Goal: Task Accomplishment & Management: Use online tool/utility

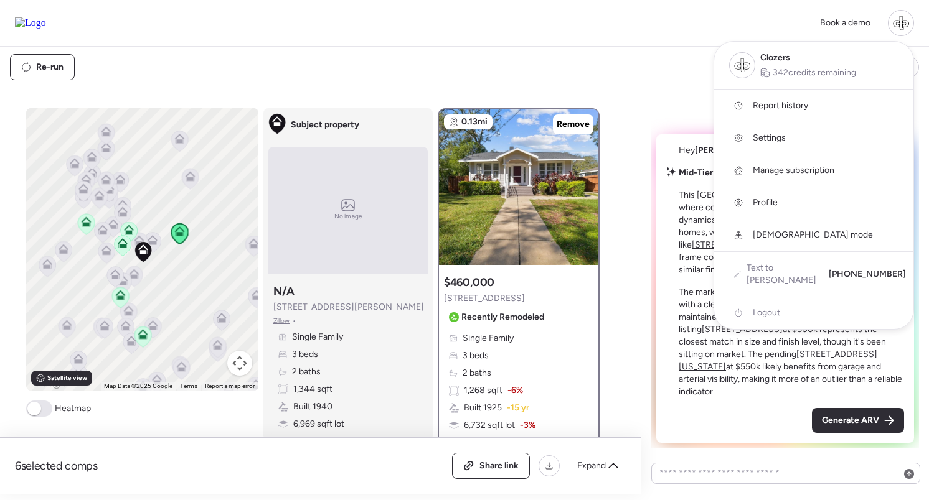
click at [797, 110] on span "Report history" at bounding box center [779, 106] width 55 height 12
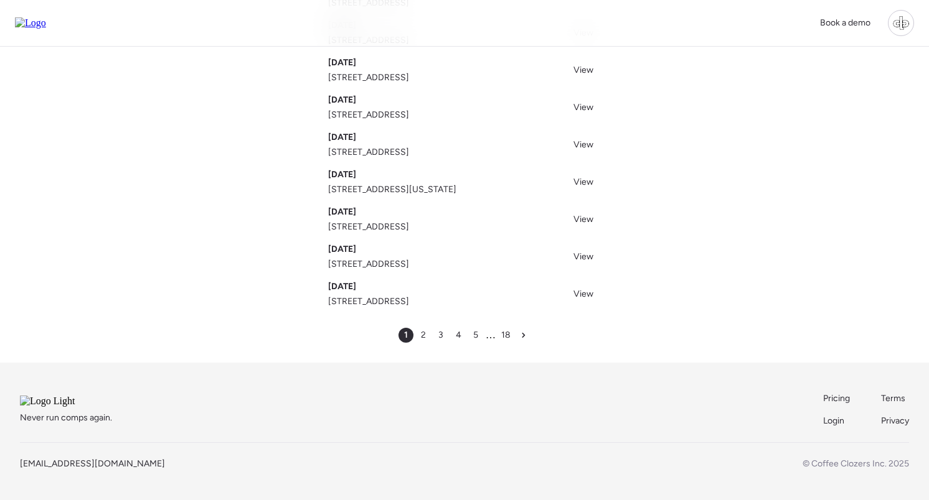
scroll to position [194, 0]
click at [425, 329] on span "2" at bounding box center [423, 335] width 5 height 12
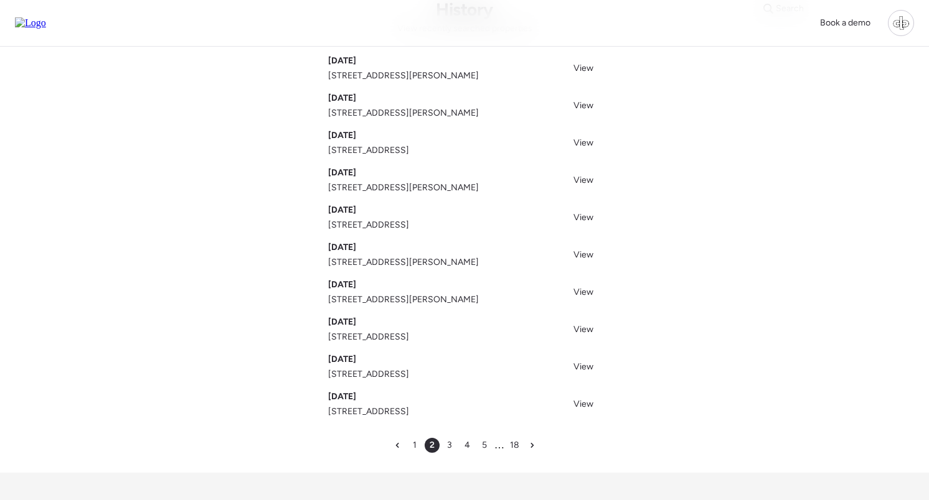
scroll to position [67, 0]
click at [574, 184] on span "View" at bounding box center [583, 181] width 20 height 11
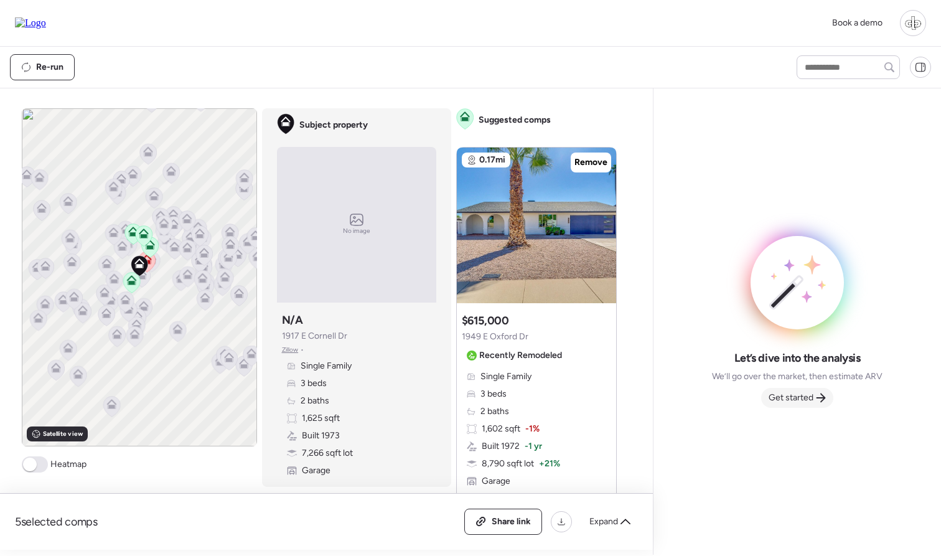
click at [804, 395] on span "Get started" at bounding box center [791, 397] width 45 height 12
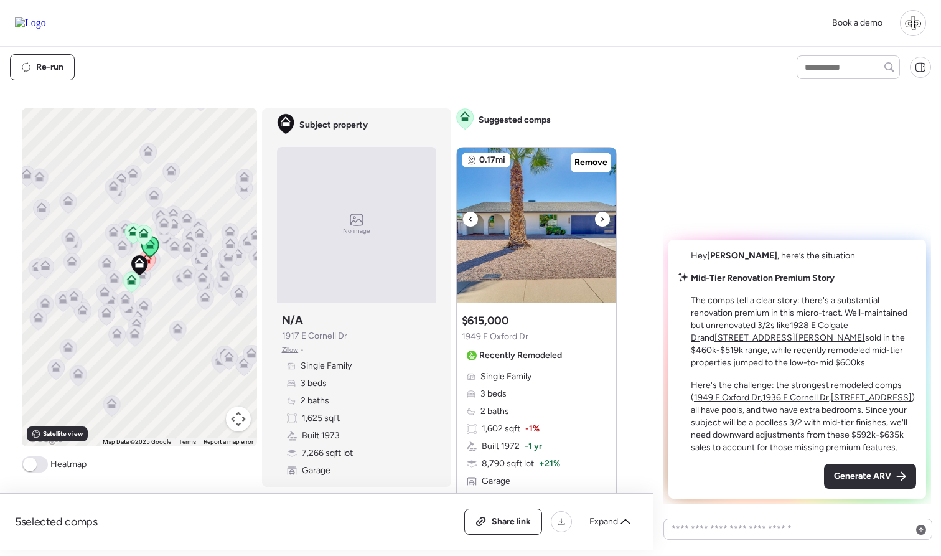
click at [568, 233] on img at bounding box center [536, 226] width 159 height 156
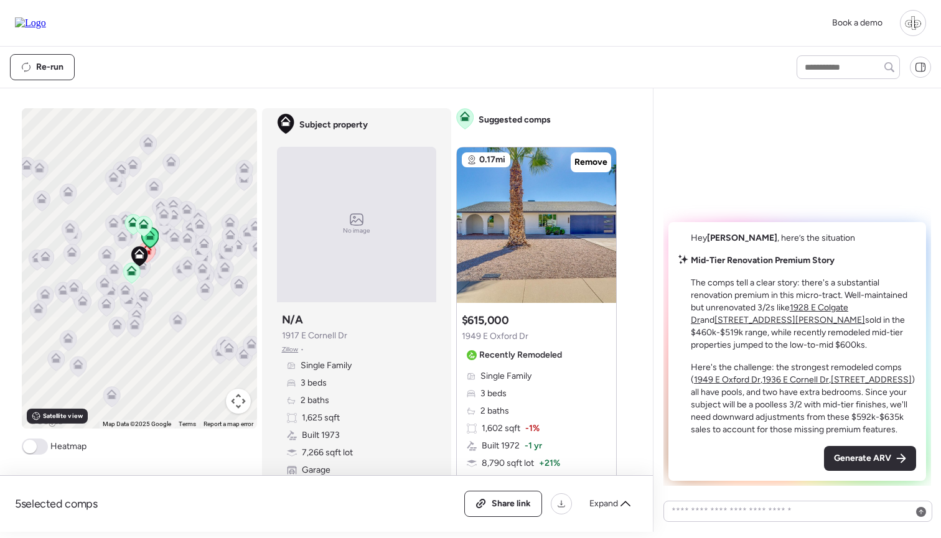
scroll to position [37, 0]
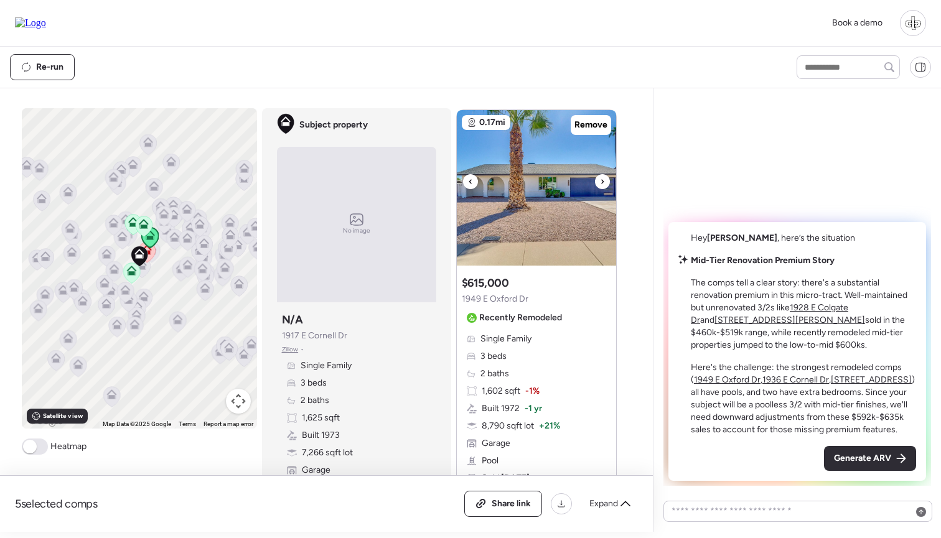
click at [523, 196] on img at bounding box center [536, 188] width 159 height 156
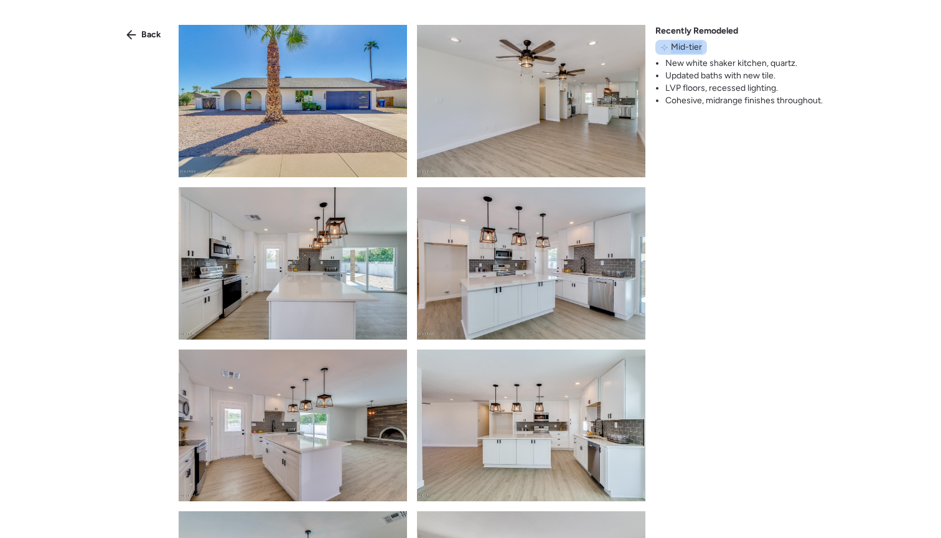
drag, startPoint x: 670, startPoint y: 46, endPoint x: 706, endPoint y: 46, distance: 36.1
click at [706, 46] on div "Mid-tier" at bounding box center [681, 47] width 52 height 15
click at [134, 40] on div "Back" at bounding box center [144, 35] width 50 height 20
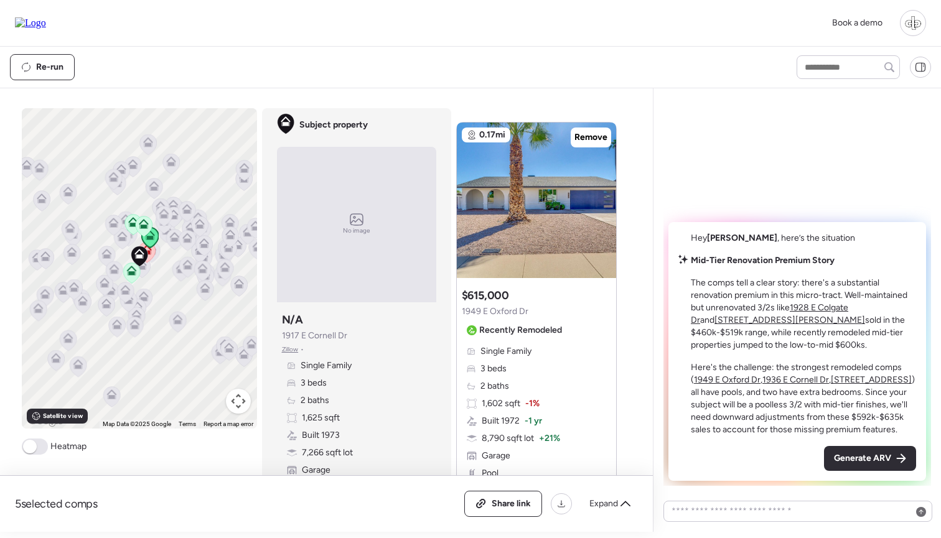
scroll to position [16, 0]
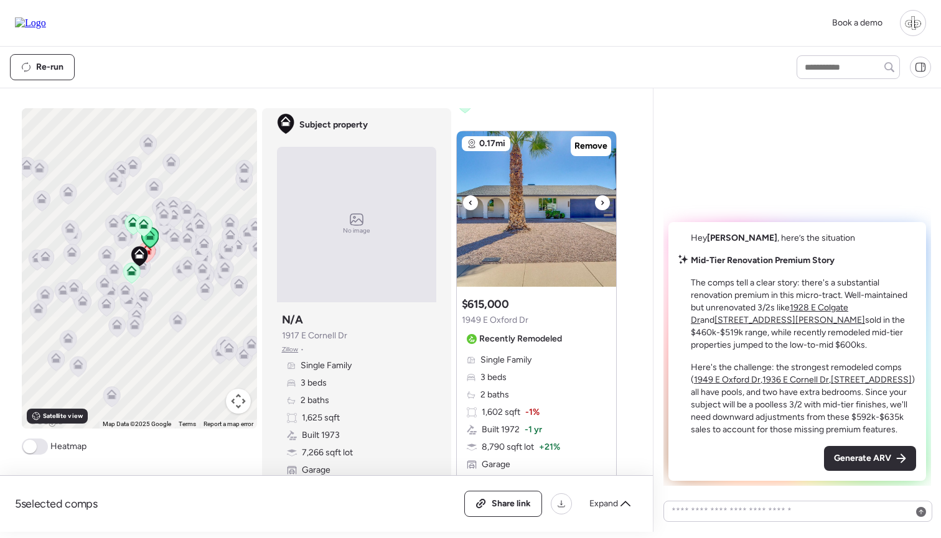
click at [510, 235] on img at bounding box center [536, 209] width 159 height 156
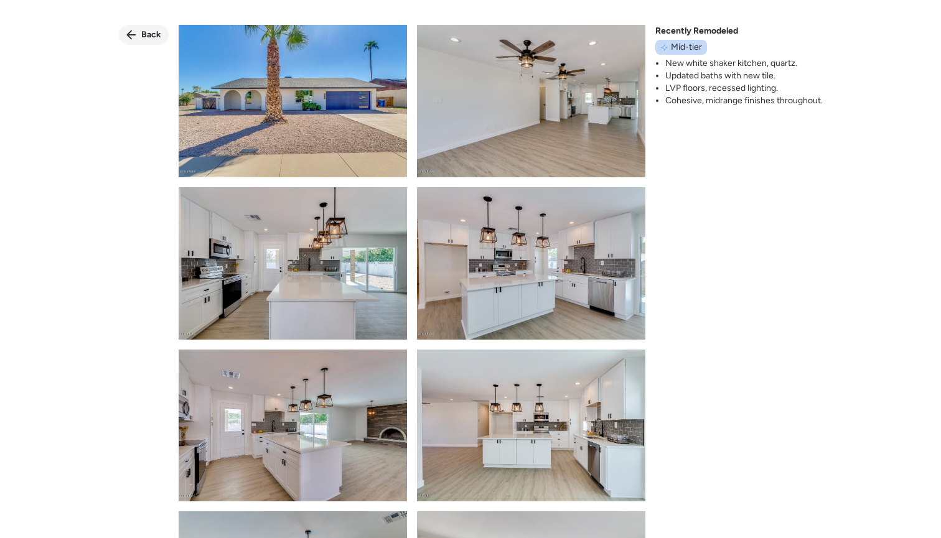
click at [138, 33] on div "Back" at bounding box center [144, 35] width 50 height 20
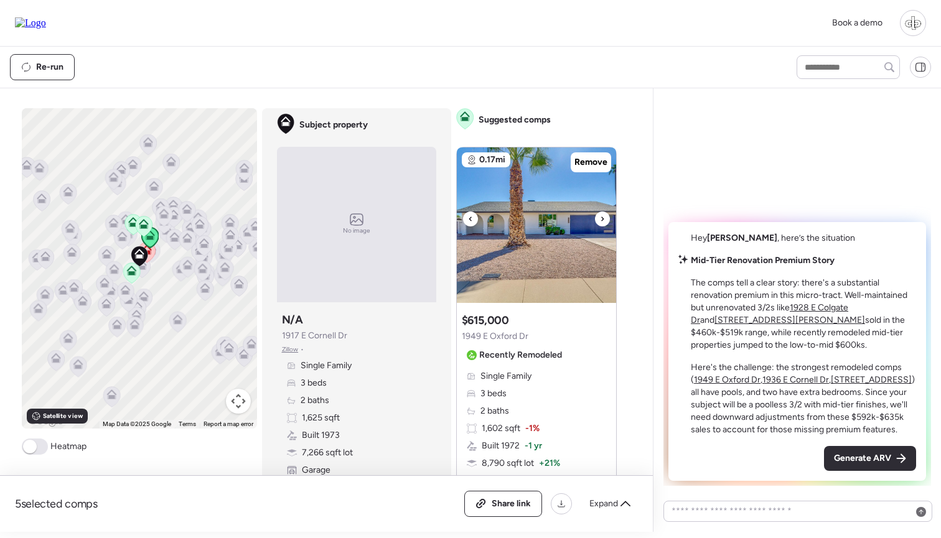
scroll to position [0, 0]
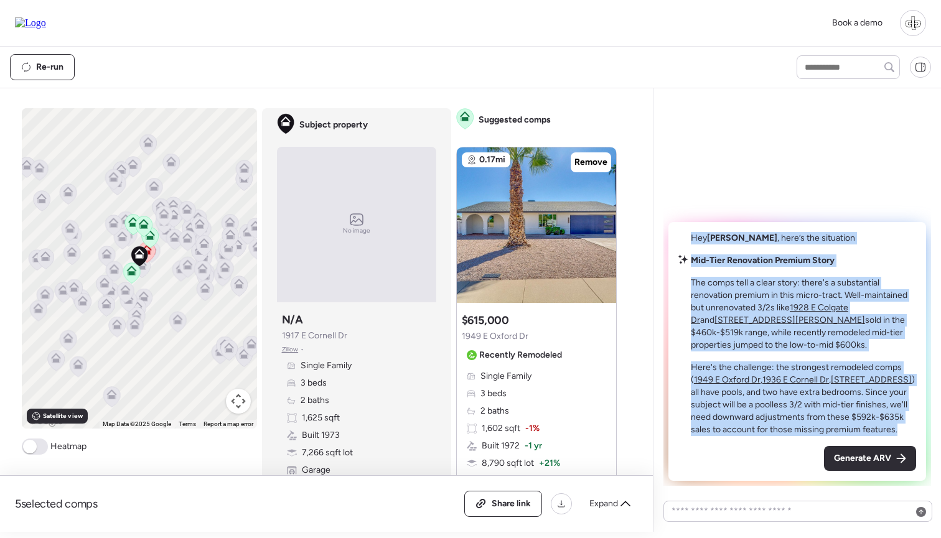
drag, startPoint x: 692, startPoint y: 235, endPoint x: 905, endPoint y: 428, distance: 287.7
click at [905, 428] on div "Hey Liam , here’s the situation Mid-Tier Renovation Premium Story The comps tel…" at bounding box center [797, 351] width 258 height 259
click at [905, 428] on p "Here's the challenge: the strongest remodeled comps ( 1949 E Oxford Dr , 1936 E…" at bounding box center [803, 399] width 225 height 75
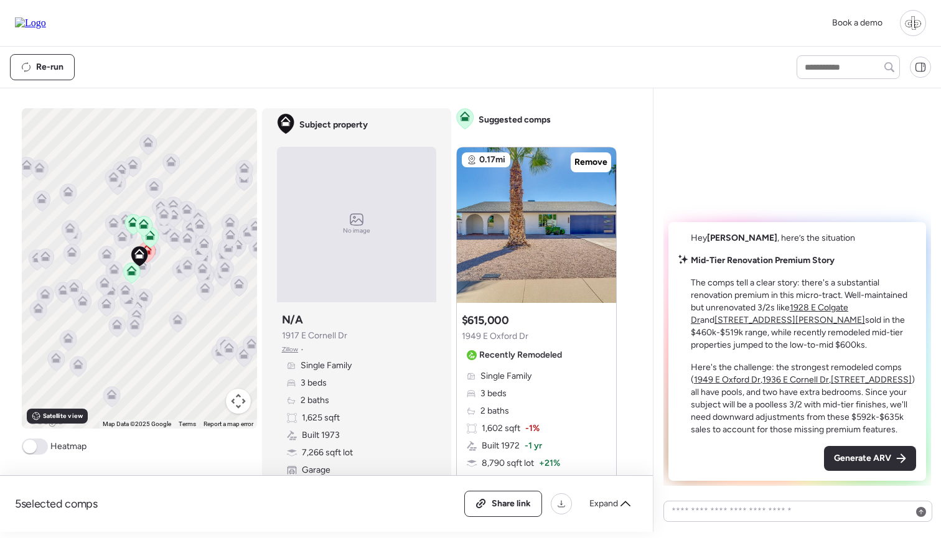
click at [828, 312] on u "1928 E Colgate Dr" at bounding box center [769, 313] width 157 height 23
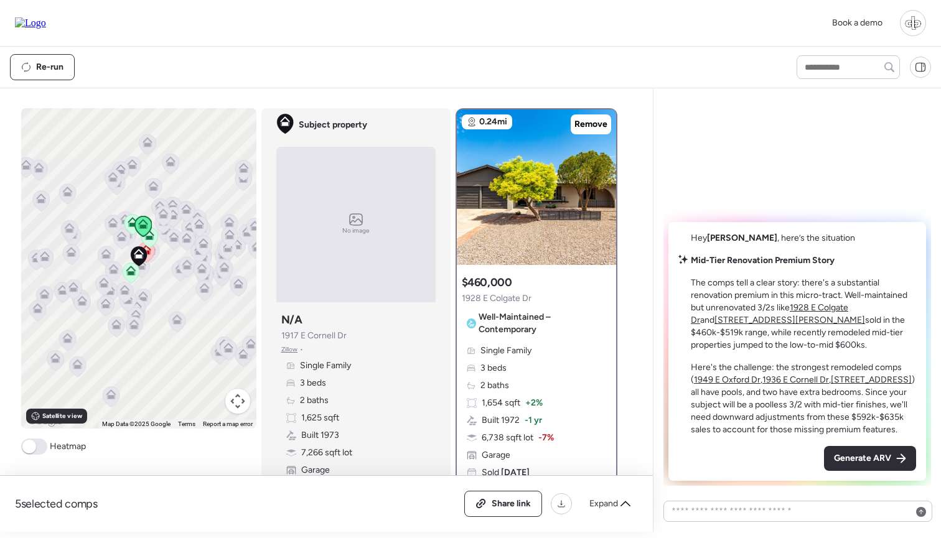
click at [865, 315] on u "[STREET_ADDRESS][PERSON_NAME]" at bounding box center [790, 320] width 151 height 11
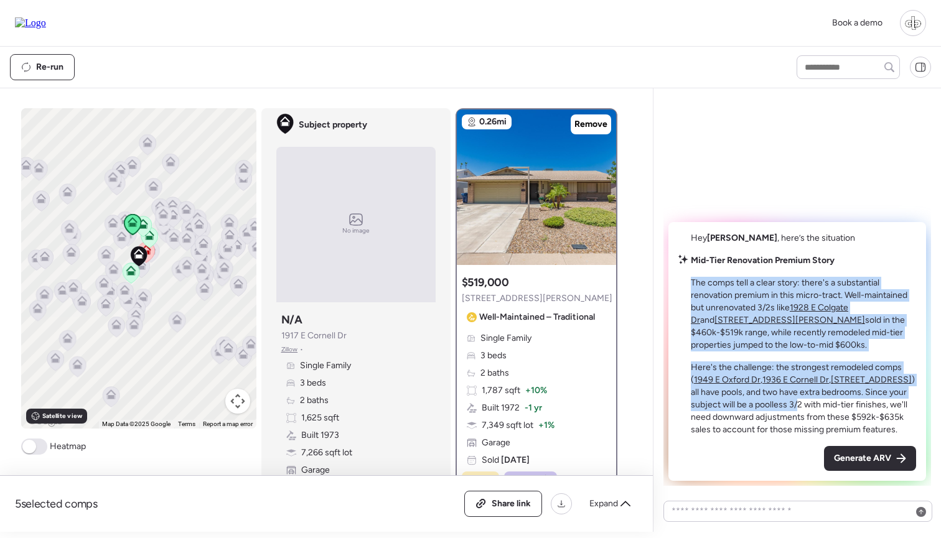
drag, startPoint x: 706, startPoint y: 276, endPoint x: 799, endPoint y: 408, distance: 161.6
click at [799, 408] on div "Mid-Tier Renovation Premium Story The comps tell a clear story: there's a subst…" at bounding box center [803, 346] width 225 height 182
click at [799, 408] on p "Here's the challenge: the strongest remodeled comps ( 1949 E Oxford Dr , 1936 E…" at bounding box center [803, 399] width 225 height 75
drag, startPoint x: 689, startPoint y: 288, endPoint x: 782, endPoint y: 389, distance: 137.0
click at [783, 389] on div "Mid-Tier Renovation Premium Story The comps tell a clear story: there's a subst…" at bounding box center [797, 346] width 238 height 182
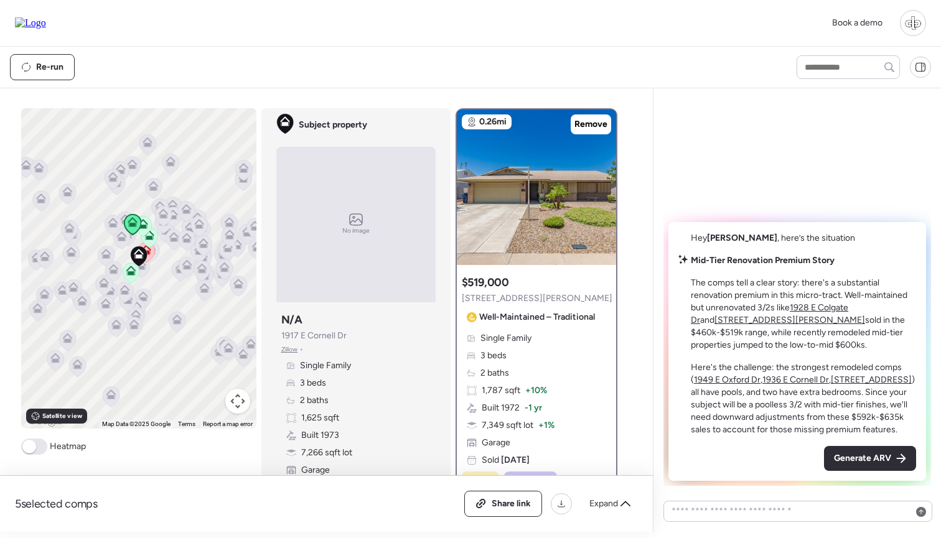
click at [779, 403] on p "Here's the challenge: the strongest remodeled comps ( 1949 E Oxford Dr , 1936 E…" at bounding box center [803, 399] width 225 height 75
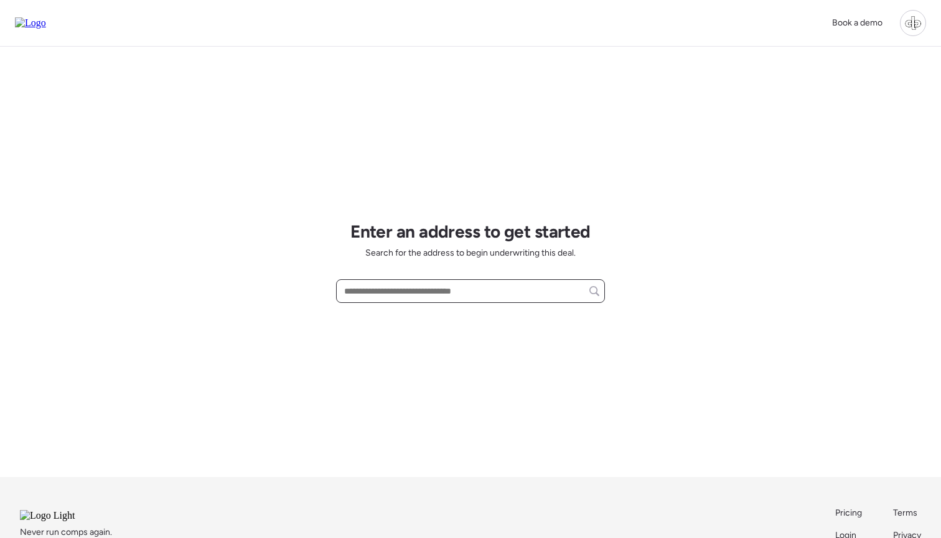
click at [401, 288] on input "text" at bounding box center [471, 291] width 258 height 17
click at [421, 326] on div "**********" at bounding box center [470, 262] width 269 height 431
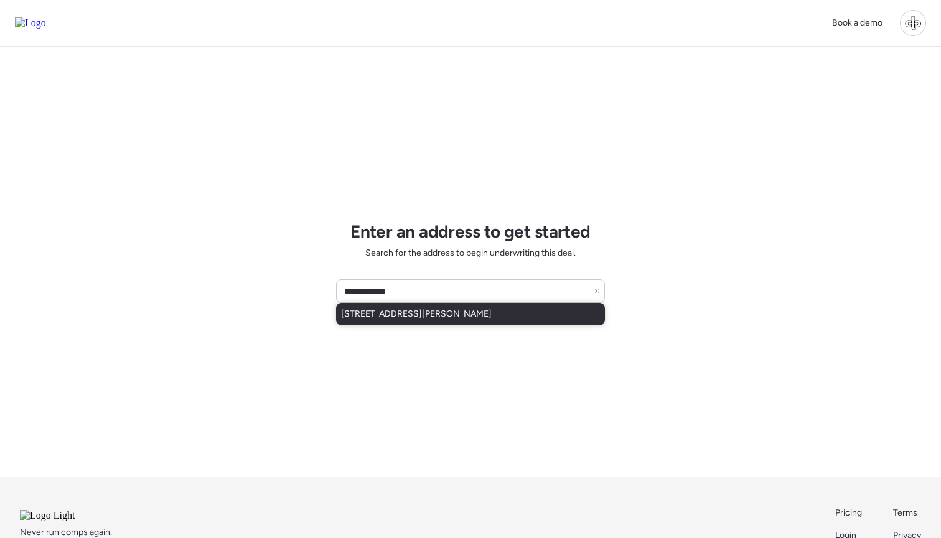
click at [439, 316] on span "111 W Osborne Ave, Tampa, FL, 33603" at bounding box center [416, 314] width 151 height 12
type input "**********"
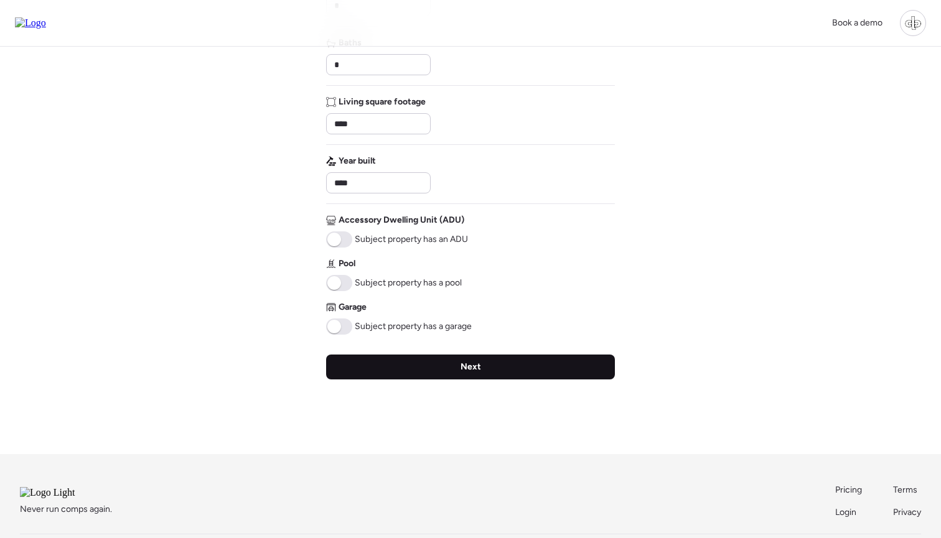
click at [499, 379] on div "Next" at bounding box center [470, 367] width 289 height 25
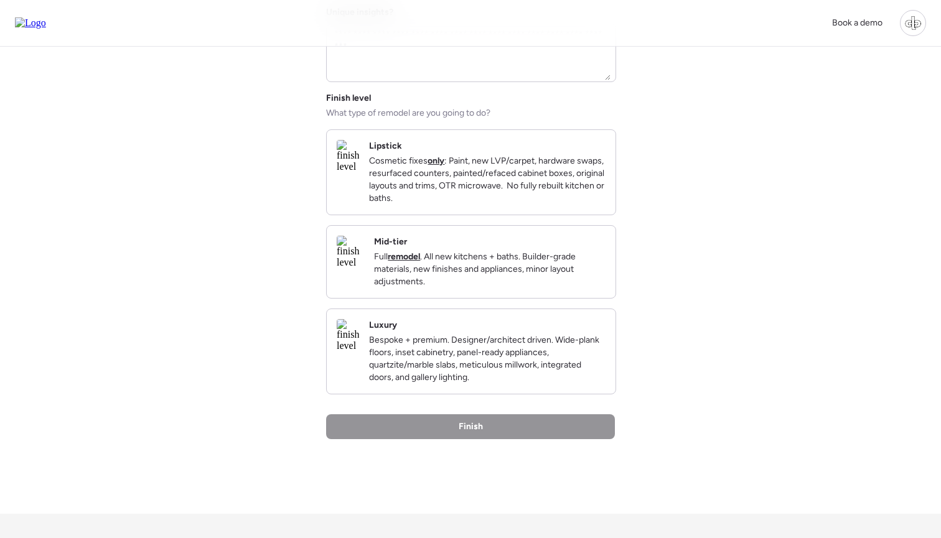
scroll to position [146, 0]
drag, startPoint x: 321, startPoint y: 97, endPoint x: 375, endPoint y: 94, distance: 54.2
click at [375, 94] on div "Book a demo Back Insights Tell us a bit more to help our analysis. 4167249 Hill…" at bounding box center [470, 251] width 941 height 795
click at [375, 94] on div "Finish level What type of remodel are you going to do?" at bounding box center [408, 103] width 164 height 27
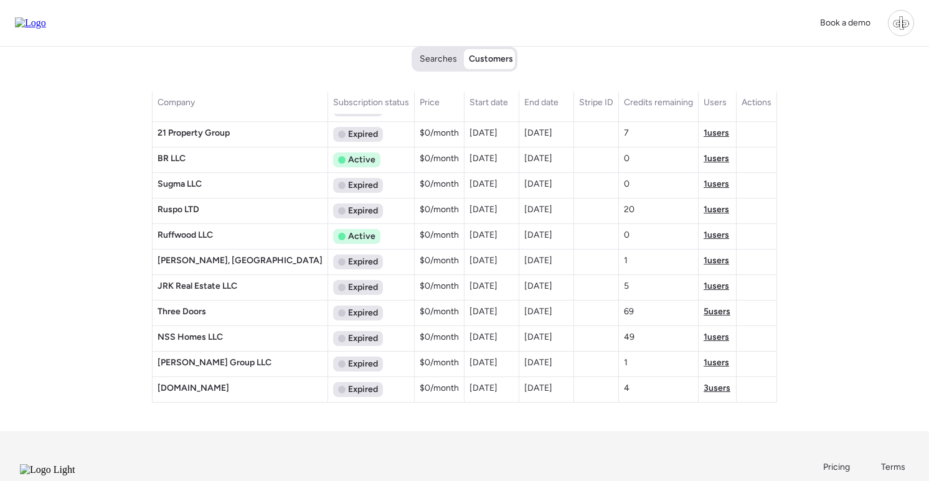
scroll to position [195, 0]
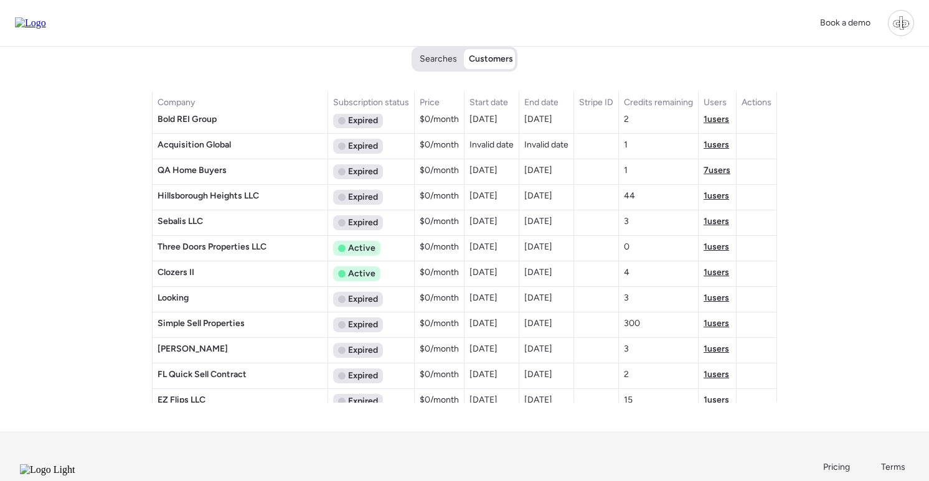
click at [703, 246] on span "1 users" at bounding box center [716, 246] width 26 height 11
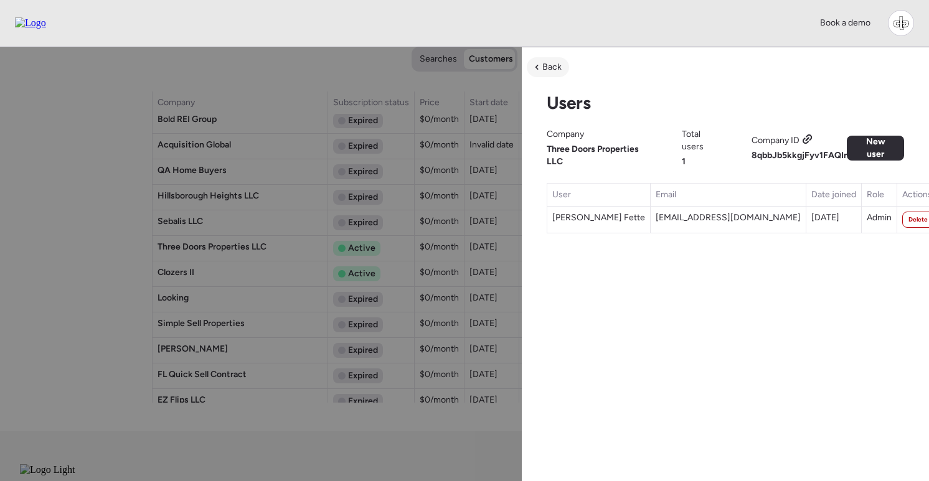
click at [555, 66] on span "Back" at bounding box center [551, 67] width 19 height 12
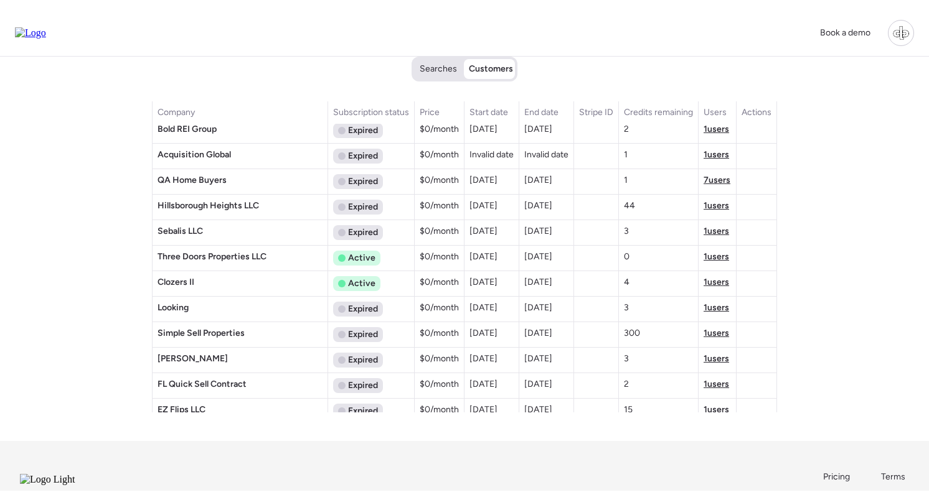
scroll to position [2172, 0]
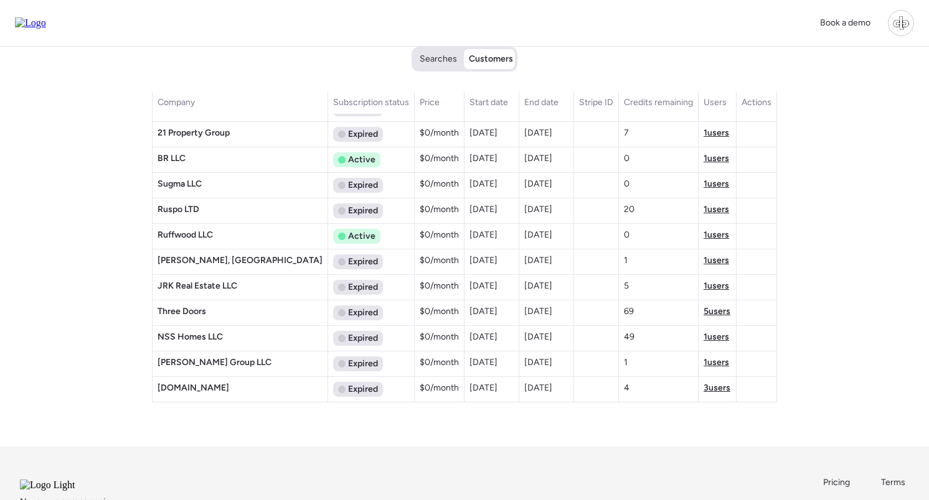
click at [704, 313] on span "5 users" at bounding box center [716, 311] width 27 height 11
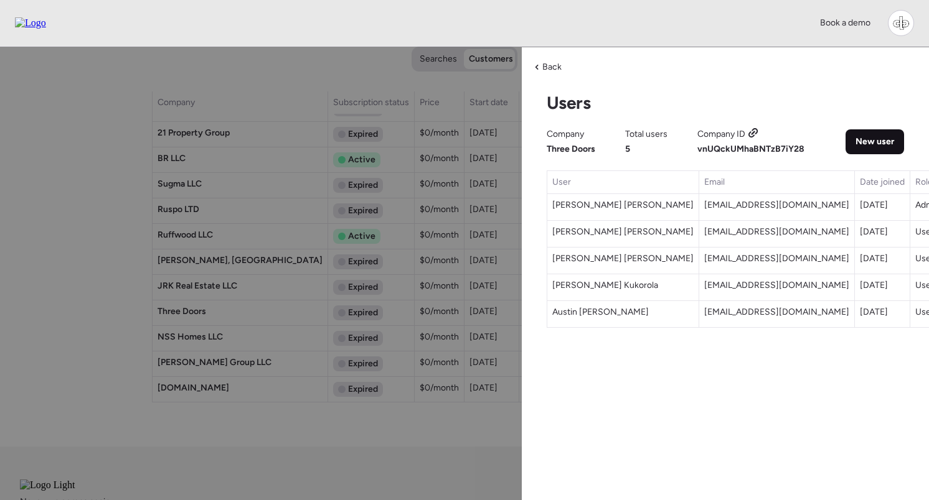
click at [876, 141] on span "New user" at bounding box center [874, 142] width 39 height 12
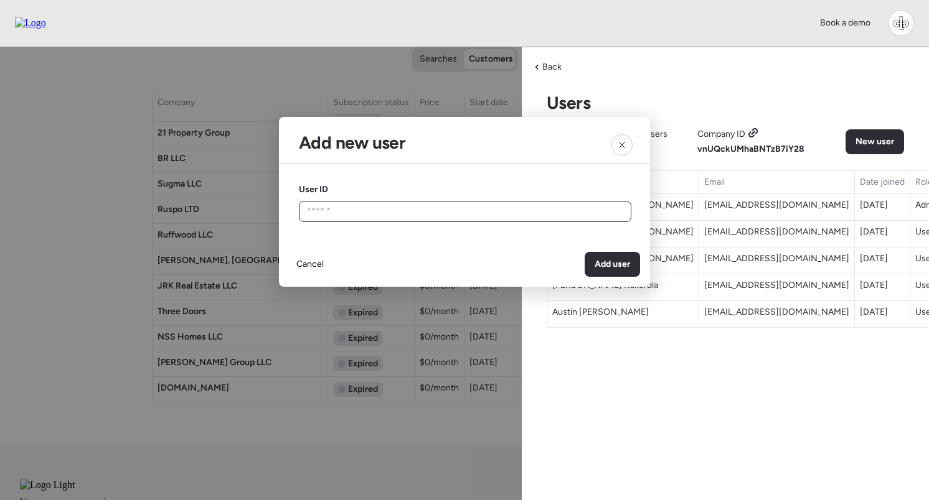
paste input "**********"
type input "**********"
click at [606, 261] on span "Add user" at bounding box center [611, 264] width 35 height 12
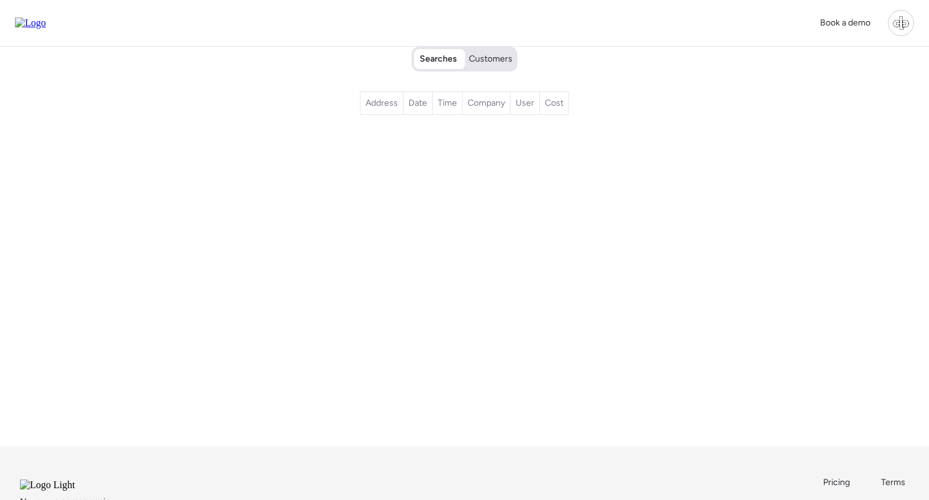
click at [482, 52] on div "Searches Customers" at bounding box center [464, 59] width 101 height 22
click at [489, 55] on span "Customers" at bounding box center [491, 59] width 44 height 12
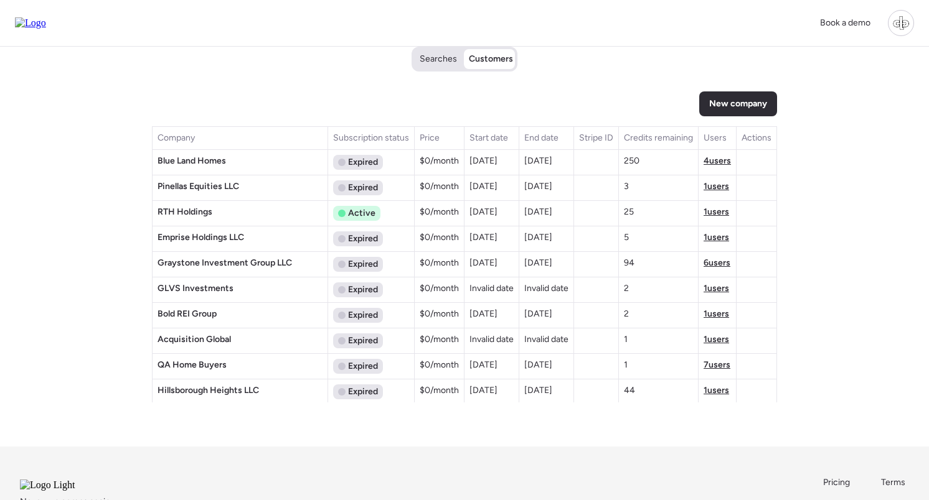
scroll to position [195, 0]
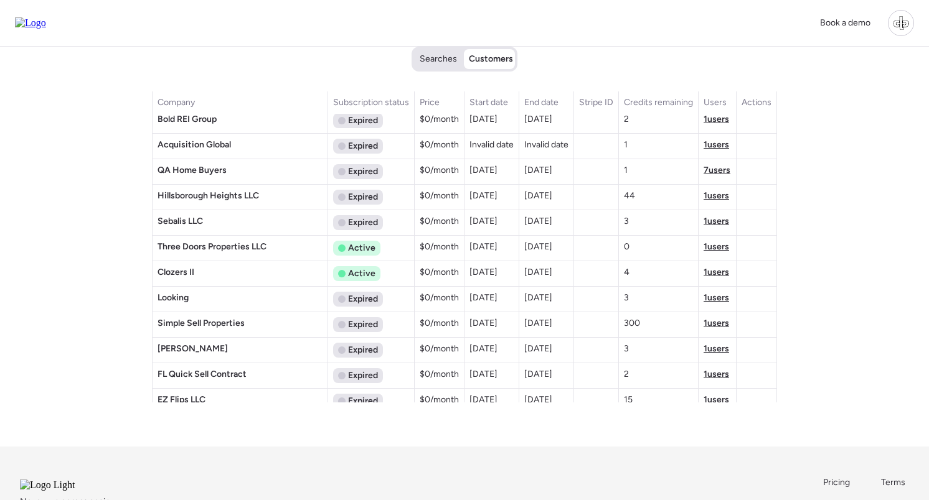
click at [710, 247] on span "1 users" at bounding box center [716, 246] width 26 height 11
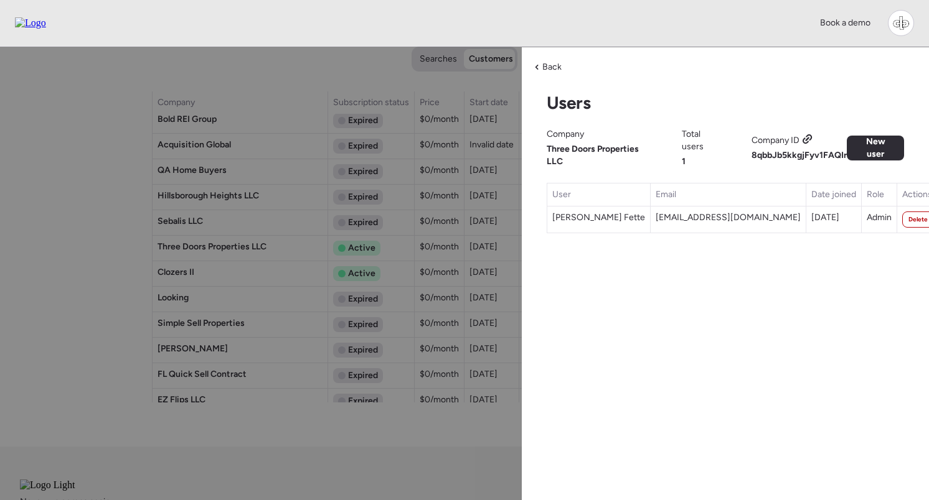
click at [812, 141] on icon at bounding box center [807, 139] width 11 height 10
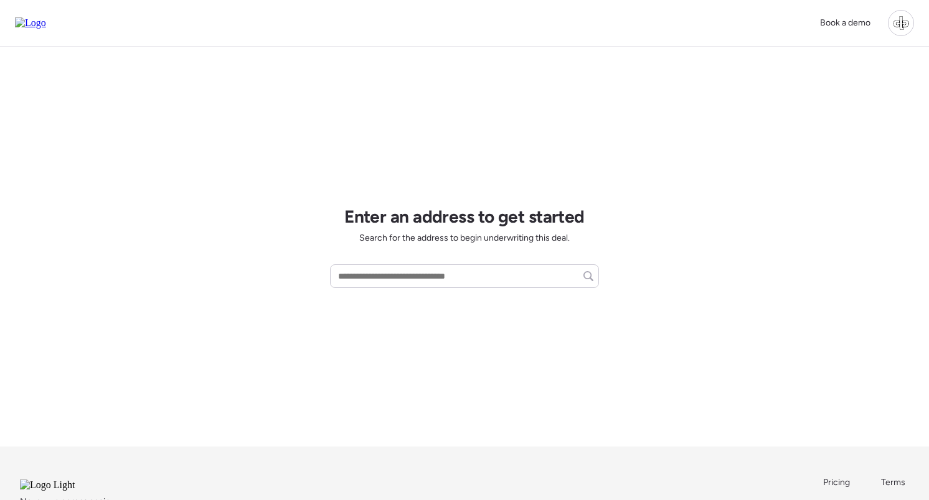
click at [907, 15] on div at bounding box center [901, 23] width 26 height 26
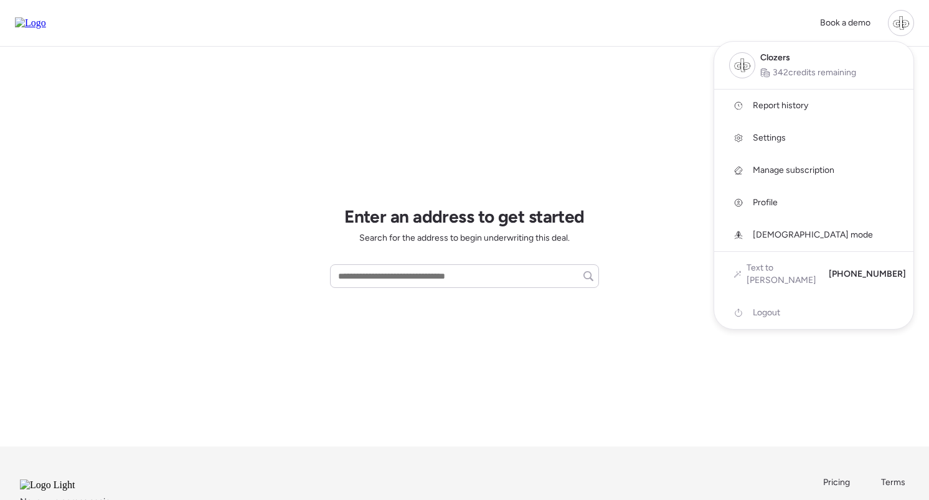
click at [782, 105] on span "Report history" at bounding box center [779, 106] width 55 height 12
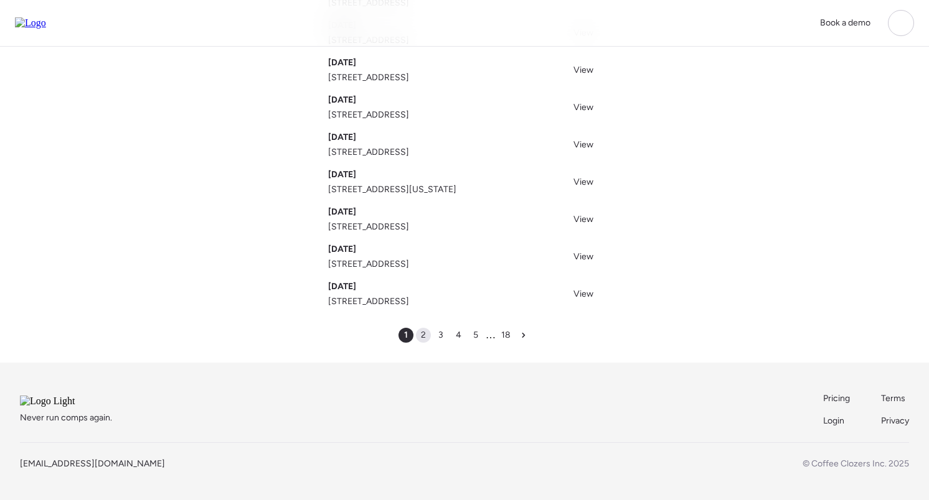
scroll to position [194, 0]
click at [423, 329] on span "2" at bounding box center [423, 335] width 5 height 12
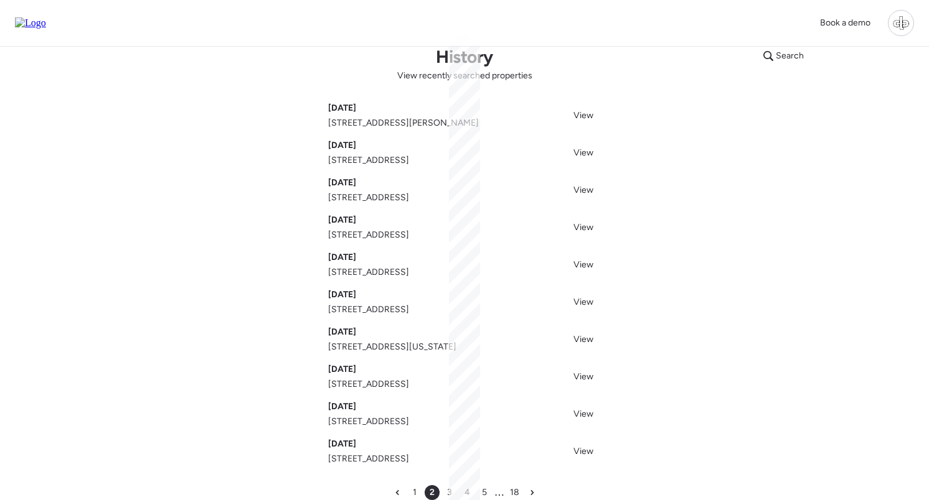
scroll to position [21, 0]
click at [587, 226] on span "View" at bounding box center [583, 227] width 20 height 11
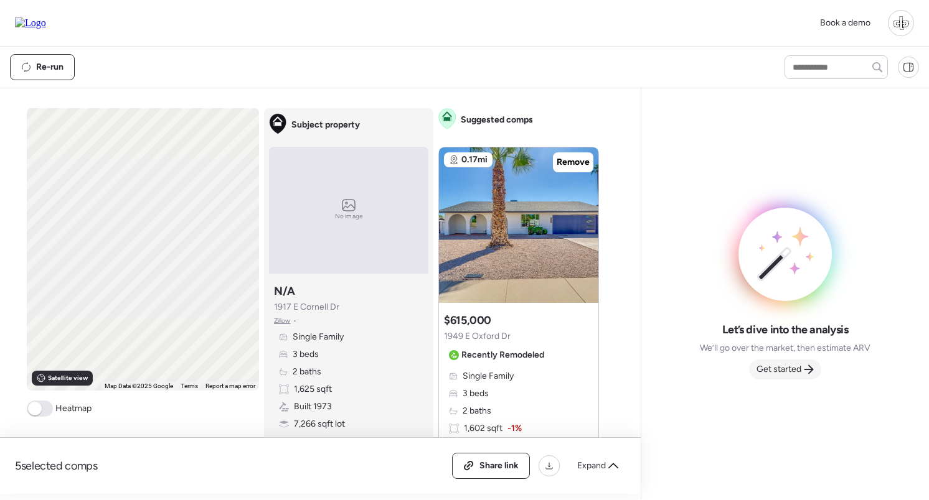
click at [784, 380] on div "Get started" at bounding box center [785, 370] width 72 height 20
